Goal: Transaction & Acquisition: Obtain resource

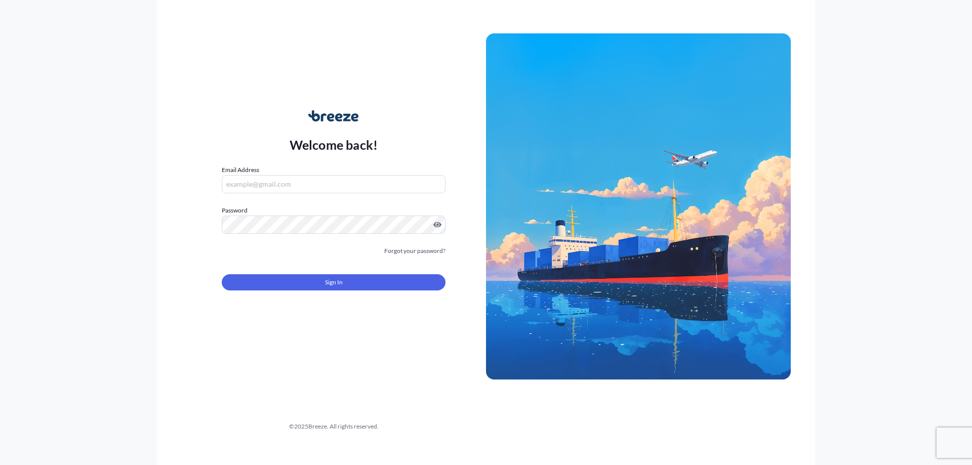
click at [272, 183] on input "Email Address" at bounding box center [334, 184] width 224 height 18
click at [321, 178] on input "[PERSON_NAME][EMAIL_ADDRESS][DOMAIN_NAME]" at bounding box center [334, 184] width 224 height 18
click at [195, 202] on div "Welcome back! Email Address [PERSON_NAME][EMAIL_ADDRESS][DOMAIN_NAME] Password …" at bounding box center [333, 206] width 305 height 233
drag, startPoint x: 297, startPoint y: 189, endPoint x: 313, endPoint y: 186, distance: 16.9
click at [298, 189] on input "[PERSON_NAME][EMAIL_ADDRESS][DOMAIN_NAME]" at bounding box center [334, 184] width 224 height 18
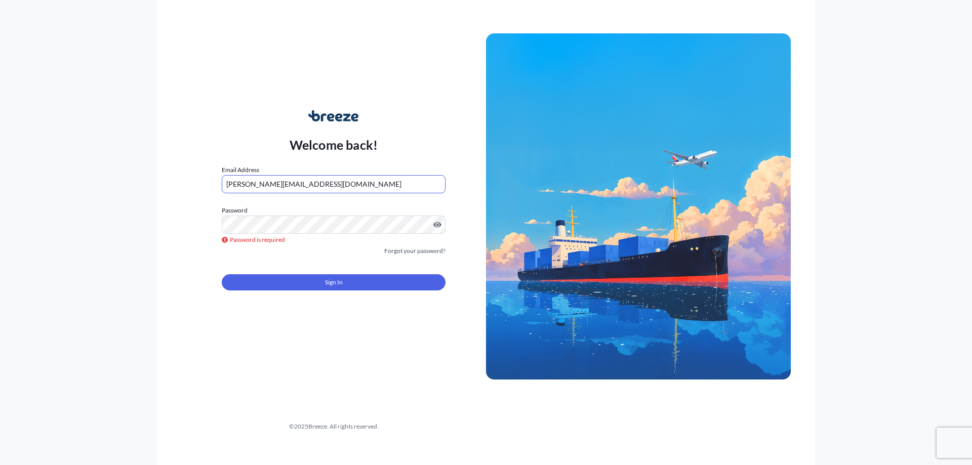
drag, startPoint x: 316, startPoint y: 186, endPoint x: 157, endPoint y: 186, distance: 158.9
click at [157, 186] on div "Welcome back! Email Address [PERSON_NAME][EMAIL_ADDRESS][DOMAIN_NAME] Password …" at bounding box center [486, 232] width 658 height 465
type input "[EMAIL_ADDRESS][DOMAIN_NAME]"
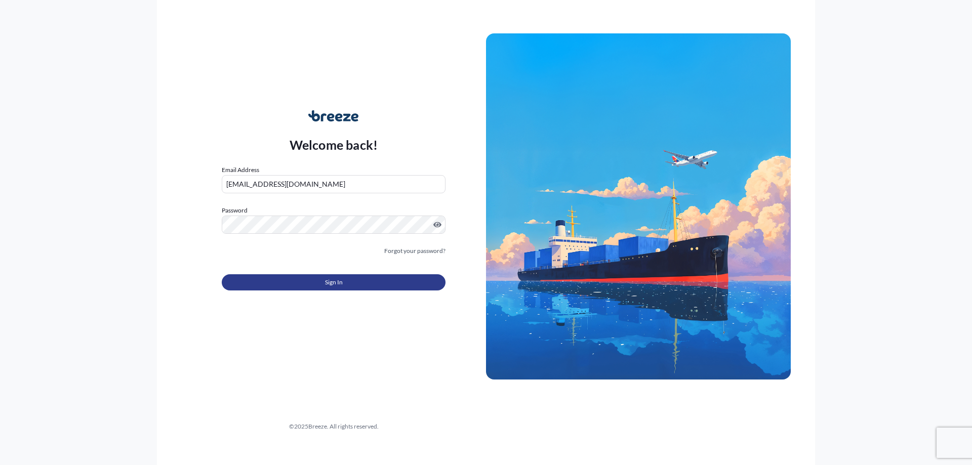
click at [285, 280] on button "Sign In" at bounding box center [334, 282] width 224 height 16
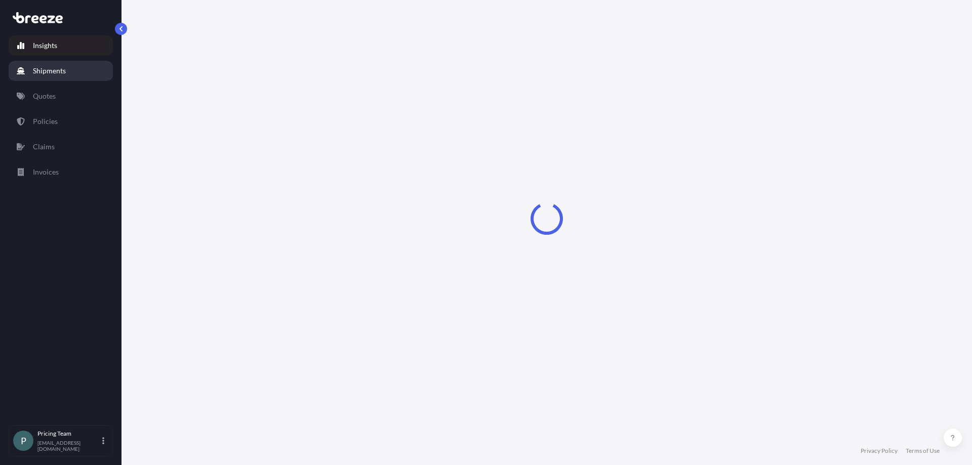
select select "2025"
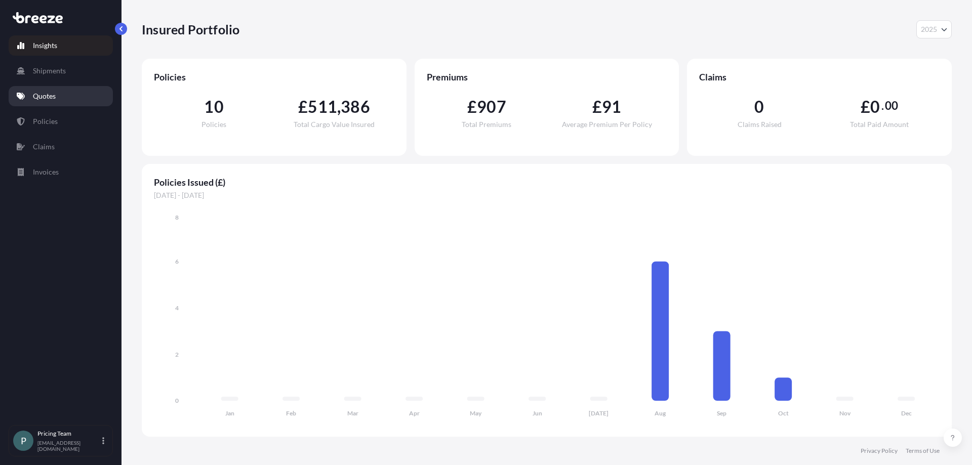
click at [40, 103] on link "Quotes" at bounding box center [61, 96] width 104 height 20
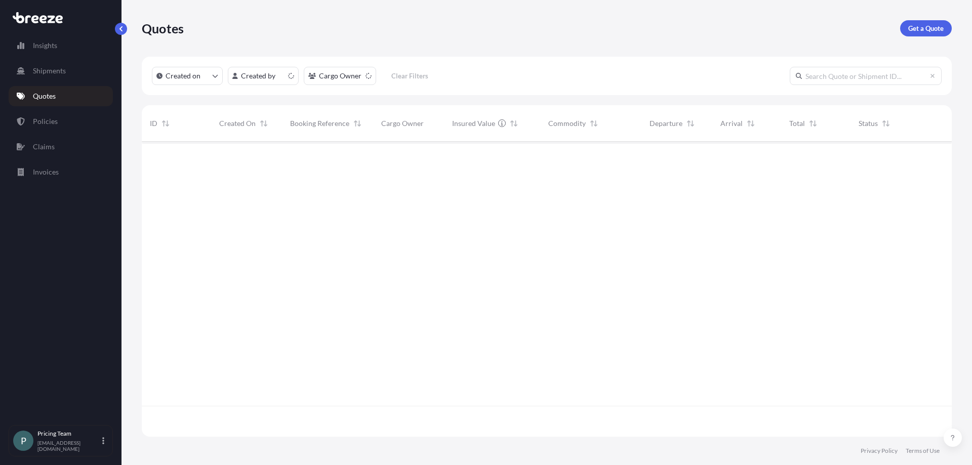
scroll to position [293, 802]
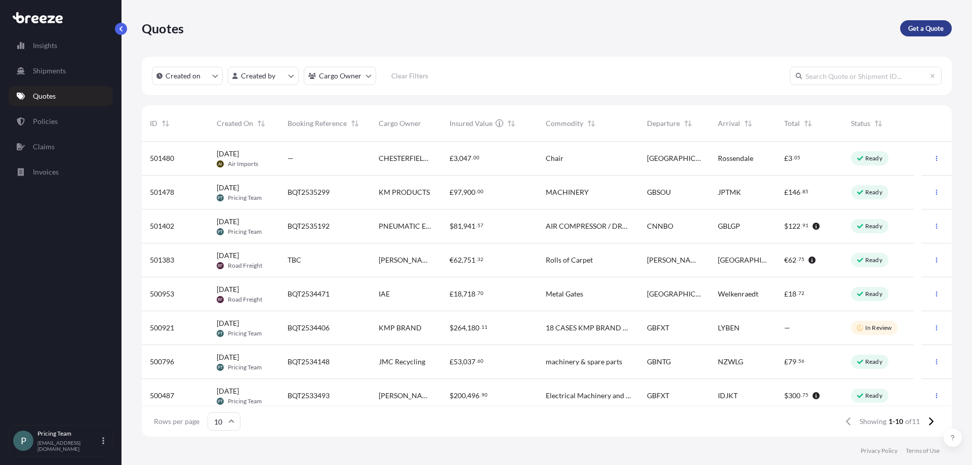
click at [932, 28] on p "Get a Quote" at bounding box center [925, 28] width 35 height 10
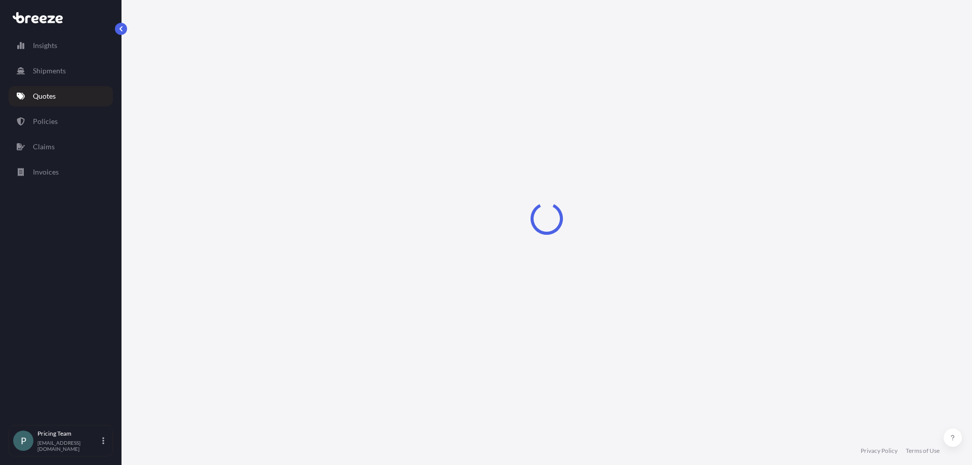
select select "Sea"
select select "1"
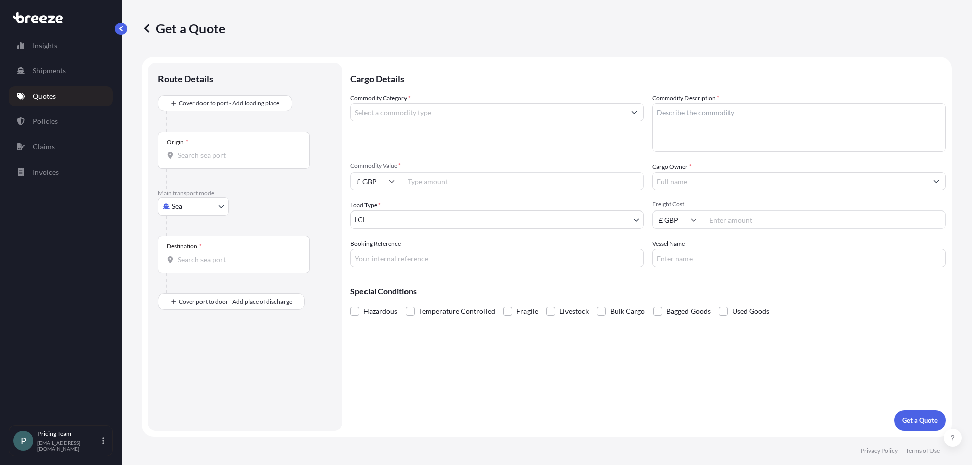
click at [423, 112] on input "Commodity Category *" at bounding box center [488, 112] width 274 height 18
type input "n"
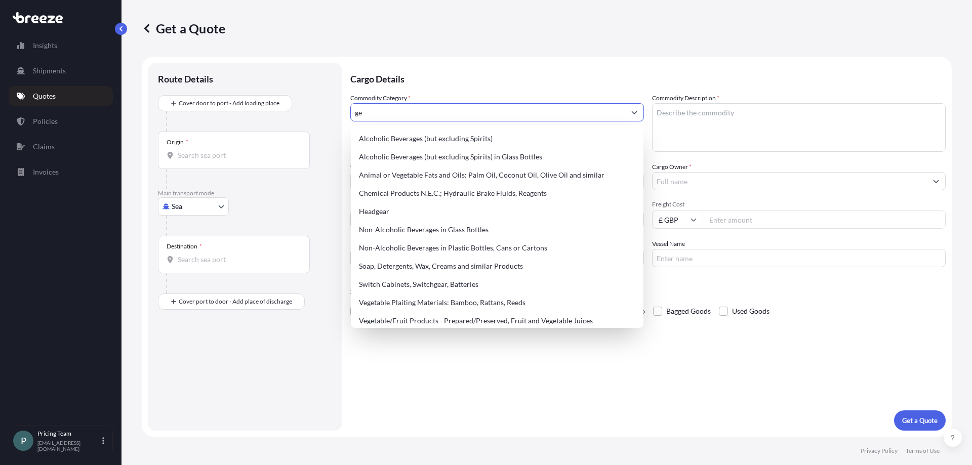
type input "g"
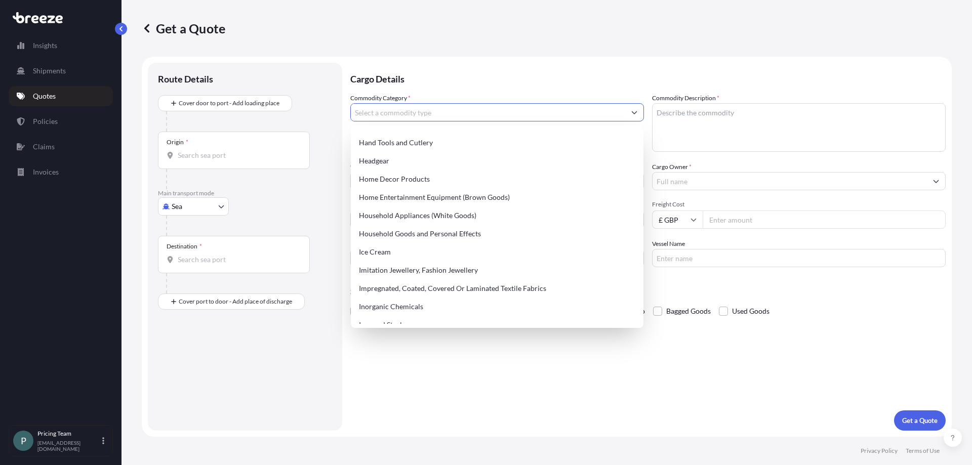
scroll to position [910, 0]
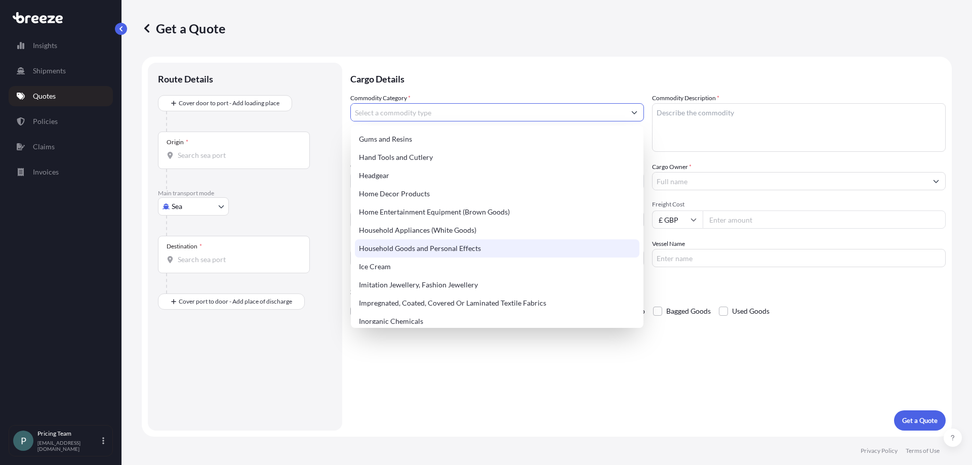
click at [417, 248] on div "Household Goods and Personal Effects" at bounding box center [497, 248] width 284 height 18
type input "Household Goods and Personal Effects"
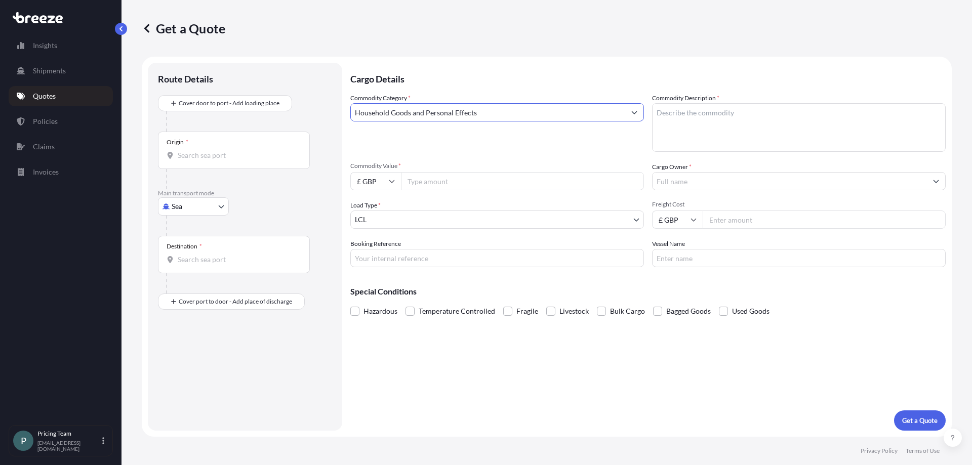
click at [716, 115] on textarea "Commodity Description *" at bounding box center [798, 127] width 293 height 49
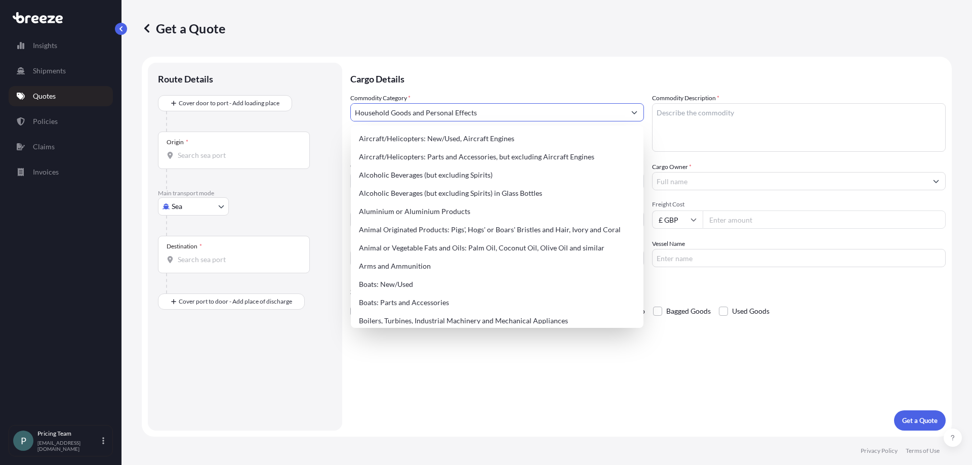
click at [506, 117] on input "Household Goods and Personal Effects" at bounding box center [488, 112] width 274 height 18
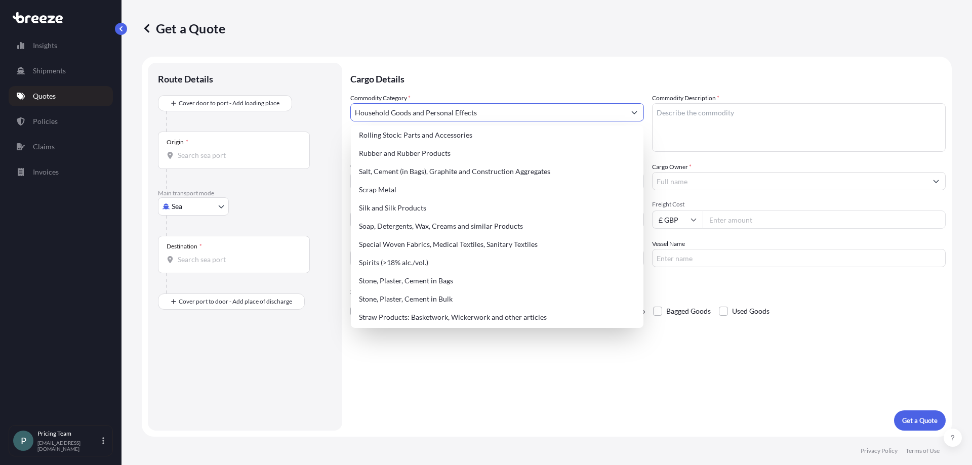
scroll to position [1923, 0]
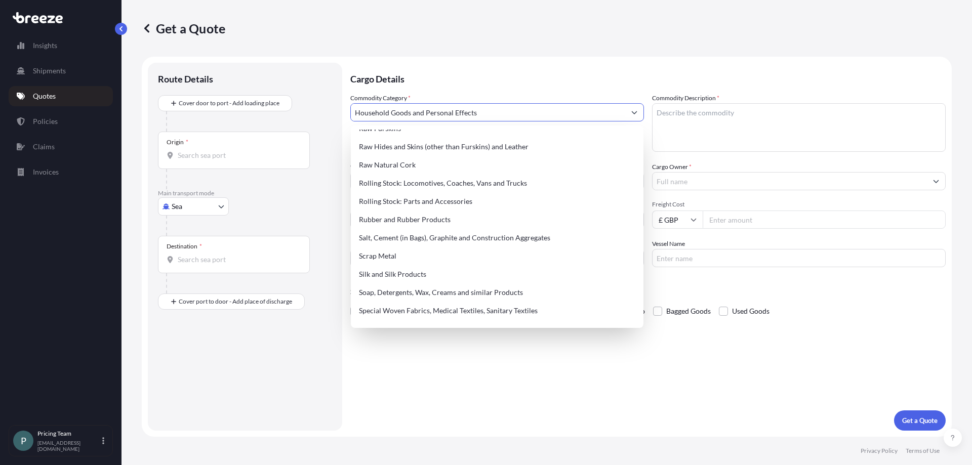
click at [722, 120] on textarea "Commodity Description *" at bounding box center [798, 127] width 293 height 49
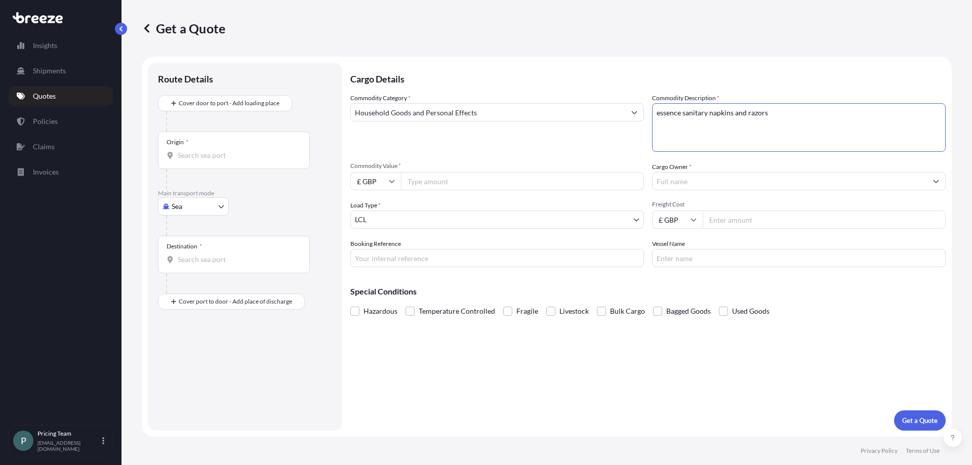
type textarea "essence sanitary napkins and razors"
click at [431, 177] on input "Commodity Value *" at bounding box center [522, 181] width 243 height 18
type input "20000"
click at [395, 179] on input "£ GBP" at bounding box center [375, 181] width 51 height 18
click at [377, 256] on div "$ USD" at bounding box center [375, 251] width 43 height 19
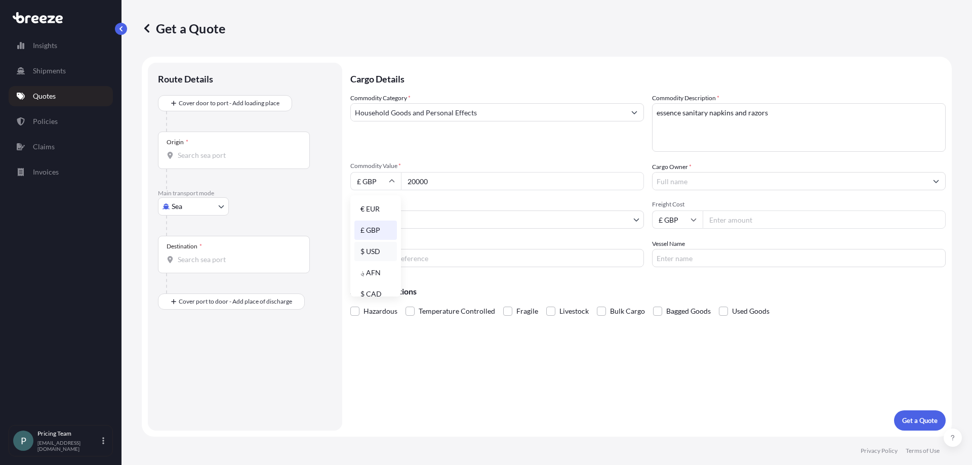
type input "$ USD"
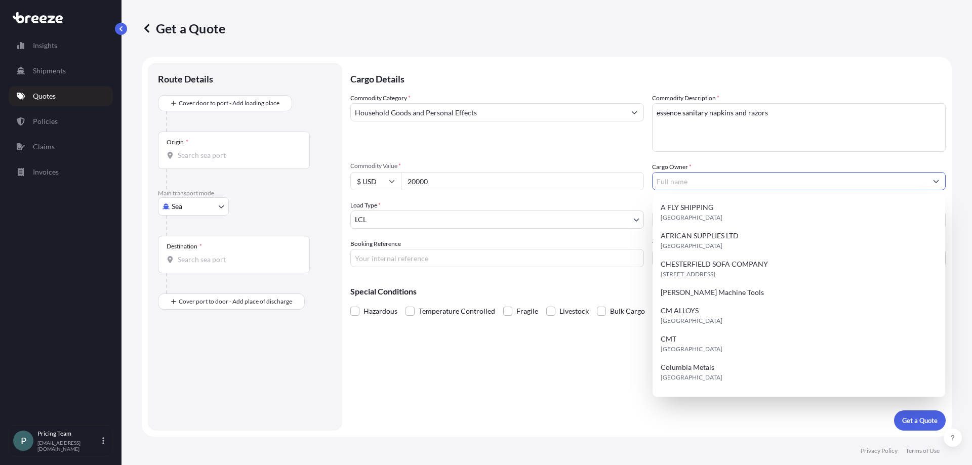
click at [691, 181] on input "Cargo Owner *" at bounding box center [789, 181] width 274 height 18
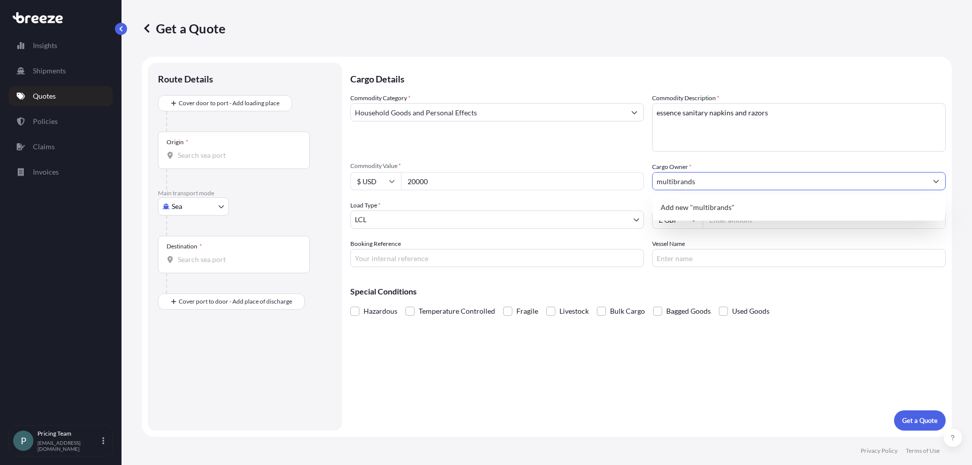
type input "multibrands"
click at [575, 220] on body "9 options available. 0 options available. 1 option available. 0 options availab…" at bounding box center [486, 232] width 972 height 465
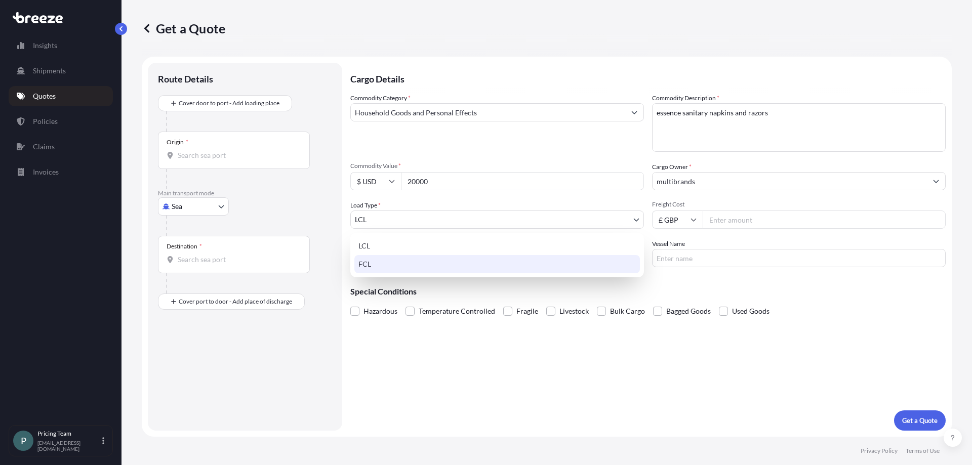
click at [467, 260] on div "FCL" at bounding box center [496, 264] width 285 height 18
select select "2"
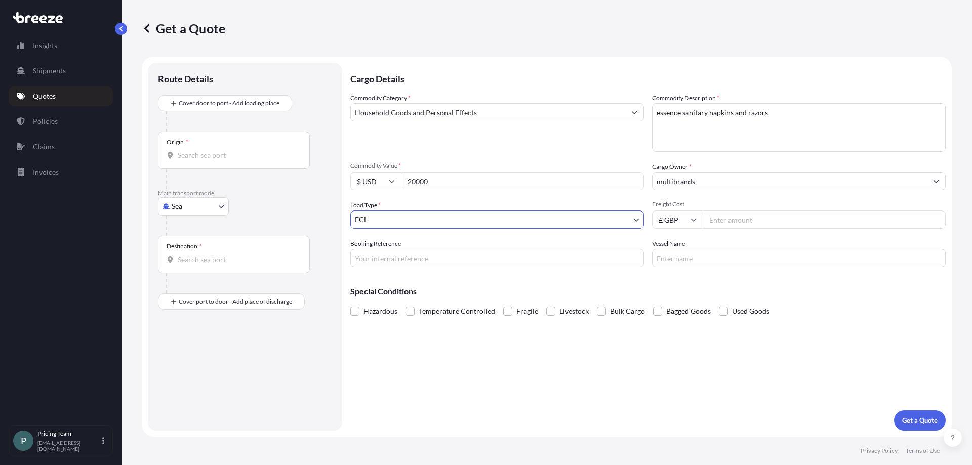
click at [738, 218] on input "Freight Cost" at bounding box center [823, 220] width 243 height 18
type input "2785"
click at [482, 263] on input "Booking Reference" at bounding box center [496, 258] width 293 height 18
click at [685, 254] on input "Vessel Name" at bounding box center [798, 258] width 293 height 18
click at [445, 260] on input "Booking Reference" at bounding box center [496, 258] width 293 height 18
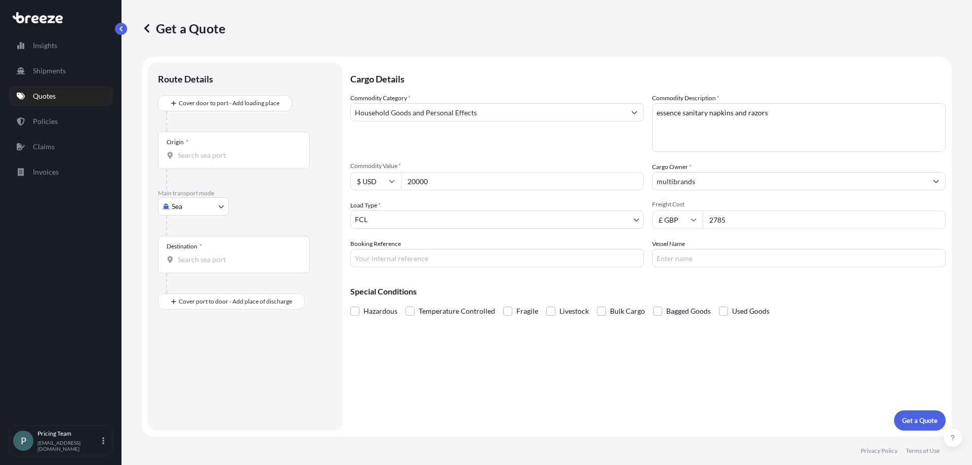
click at [216, 147] on div "Origin *" at bounding box center [234, 150] width 152 height 37
click at [216, 150] on input "Origin *" at bounding box center [237, 155] width 119 height 10
type input ";"
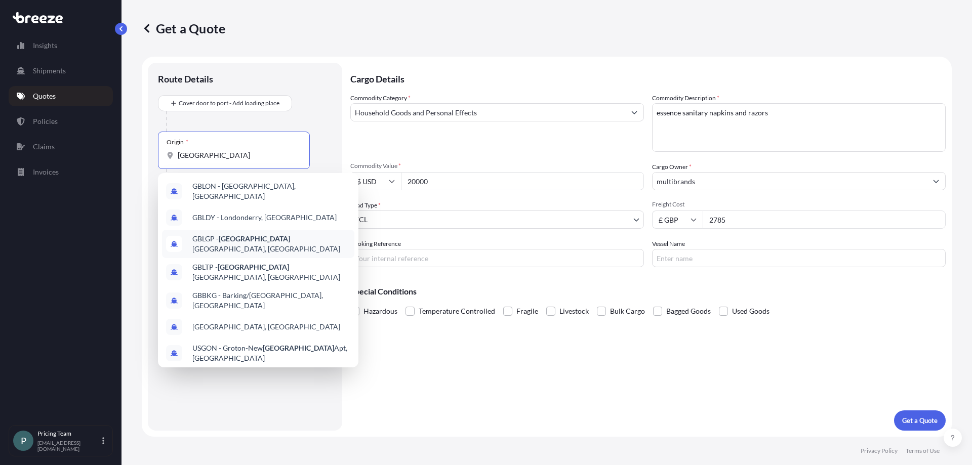
click at [283, 236] on span "GBLGP - [GEOGRAPHIC_DATA], [GEOGRAPHIC_DATA]" at bounding box center [271, 244] width 158 height 20
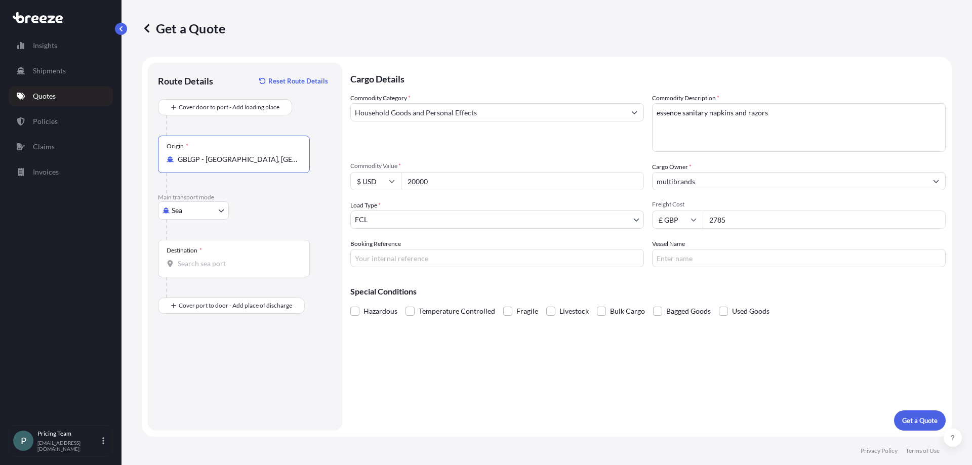
type input "GBLGP - [GEOGRAPHIC_DATA], [GEOGRAPHIC_DATA]"
click at [203, 253] on div "Destination *" at bounding box center [234, 258] width 152 height 37
click at [203, 259] on input "Destination *" at bounding box center [237, 264] width 119 height 10
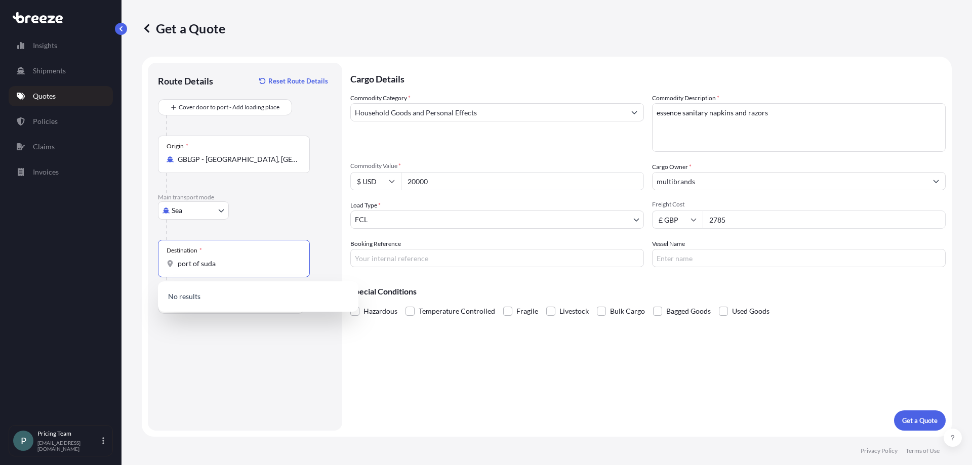
drag, startPoint x: 234, startPoint y: 268, endPoint x: 144, endPoint y: 262, distance: 89.8
click at [144, 262] on form "Route Details Reset Route Details Cover door to port - Add loading place Place …" at bounding box center [547, 247] width 810 height 380
click at [211, 294] on span "SDPZU - [GEOGRAPHIC_DATA] , [GEOGRAPHIC_DATA]" at bounding box center [271, 299] width 158 height 20
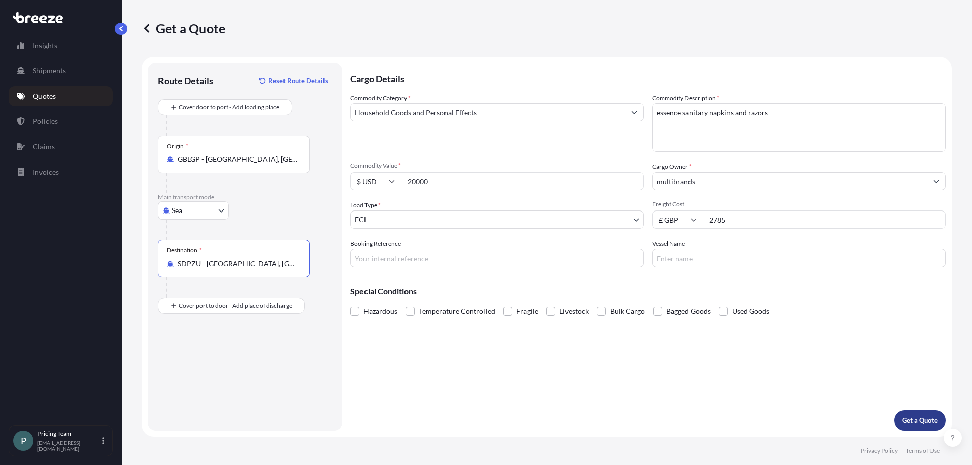
type input "SDPZU - [GEOGRAPHIC_DATA], [GEOGRAPHIC_DATA]"
click at [393, 246] on div "Cargo Details Commodity Category * Household Goods and Personal Effects Commodi…" at bounding box center [647, 247] width 595 height 368
click at [398, 258] on input "Booking Reference" at bounding box center [496, 258] width 293 height 18
type input "bqt2535234"
click at [914, 412] on button "Get a Quote" at bounding box center [920, 420] width 52 height 20
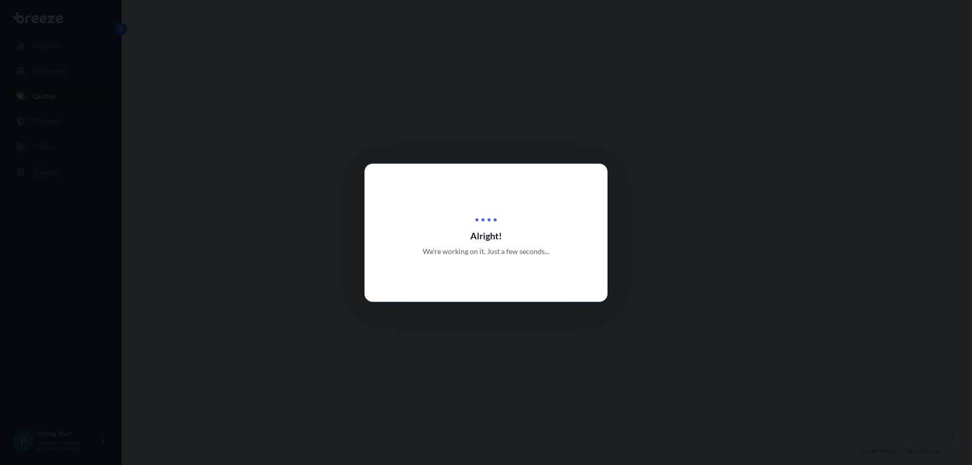
select select "Sea"
select select "2"
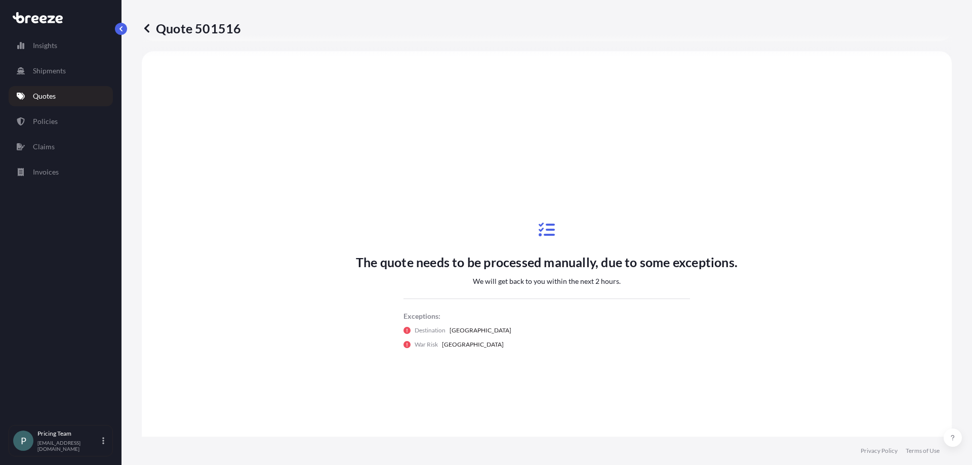
scroll to position [305, 0]
